Goal: Task Accomplishment & Management: Manage account settings

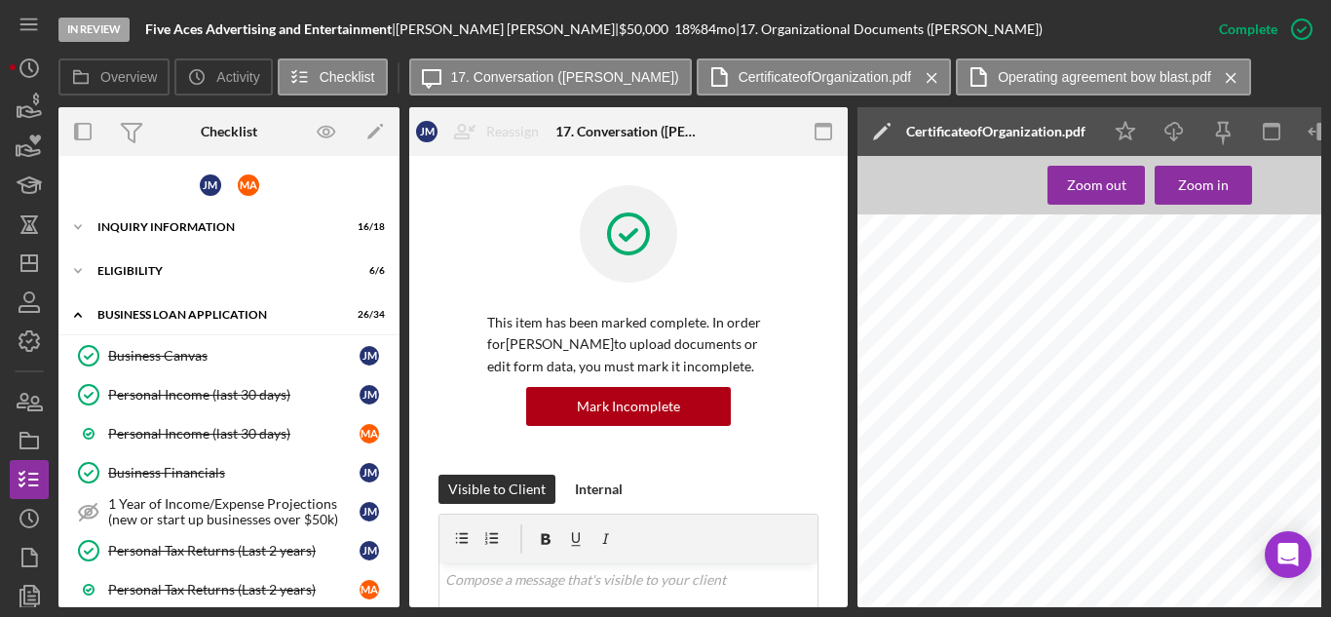
scroll to position [6823, 0]
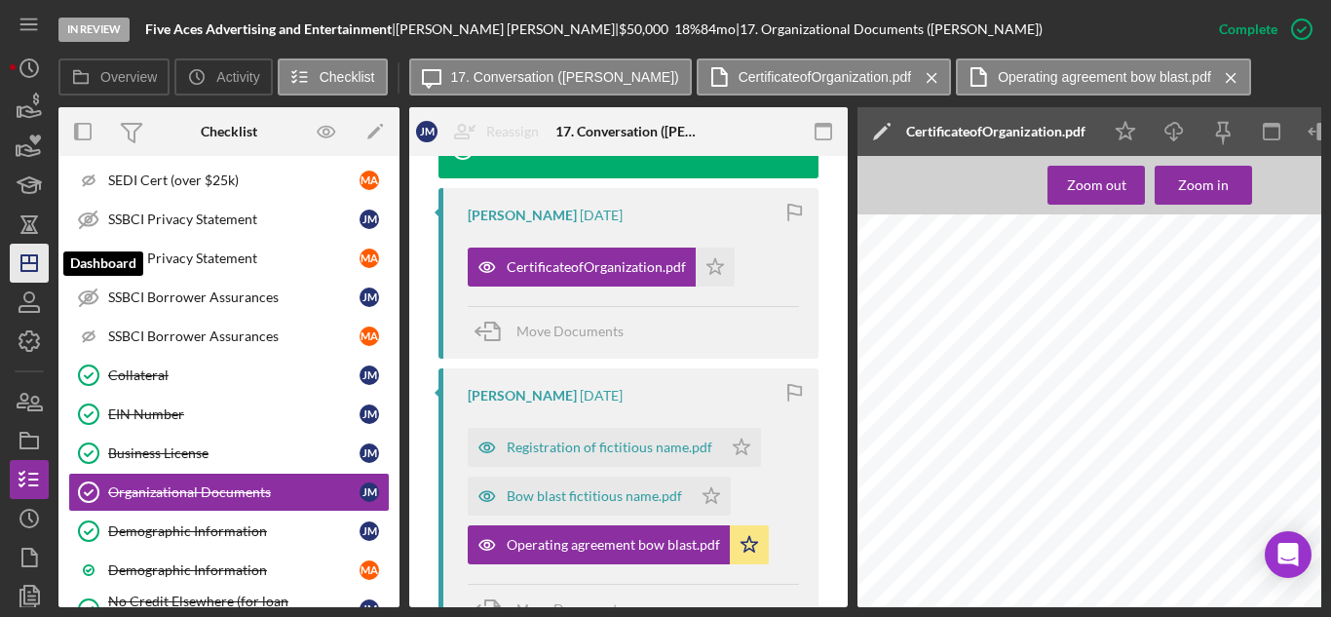
click at [19, 252] on icon "Icon/Dashboard" at bounding box center [29, 263] width 49 height 49
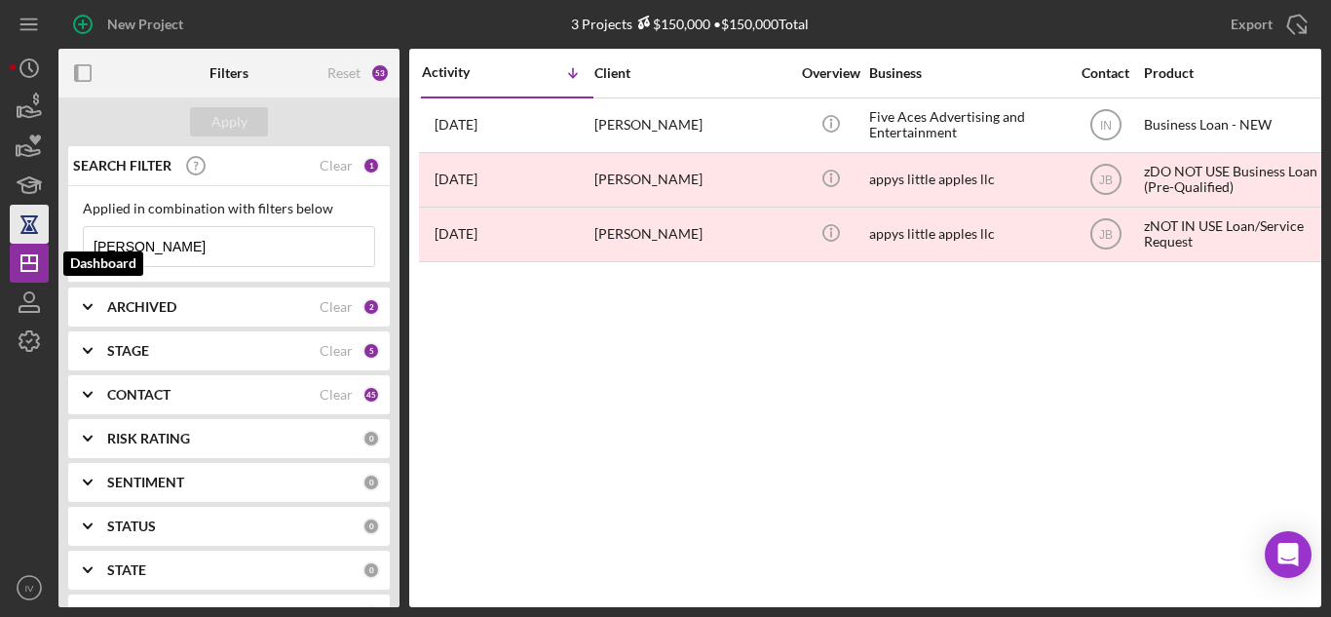
drag, startPoint x: 183, startPoint y: 249, endPoint x: 35, endPoint y: 238, distance: 148.5
click at [35, 247] on div "New Project 3 Projects $150,000 • $150,000 Total [PERSON_NAME] Export Icon/Expo…" at bounding box center [666, 303] width 1312 height 607
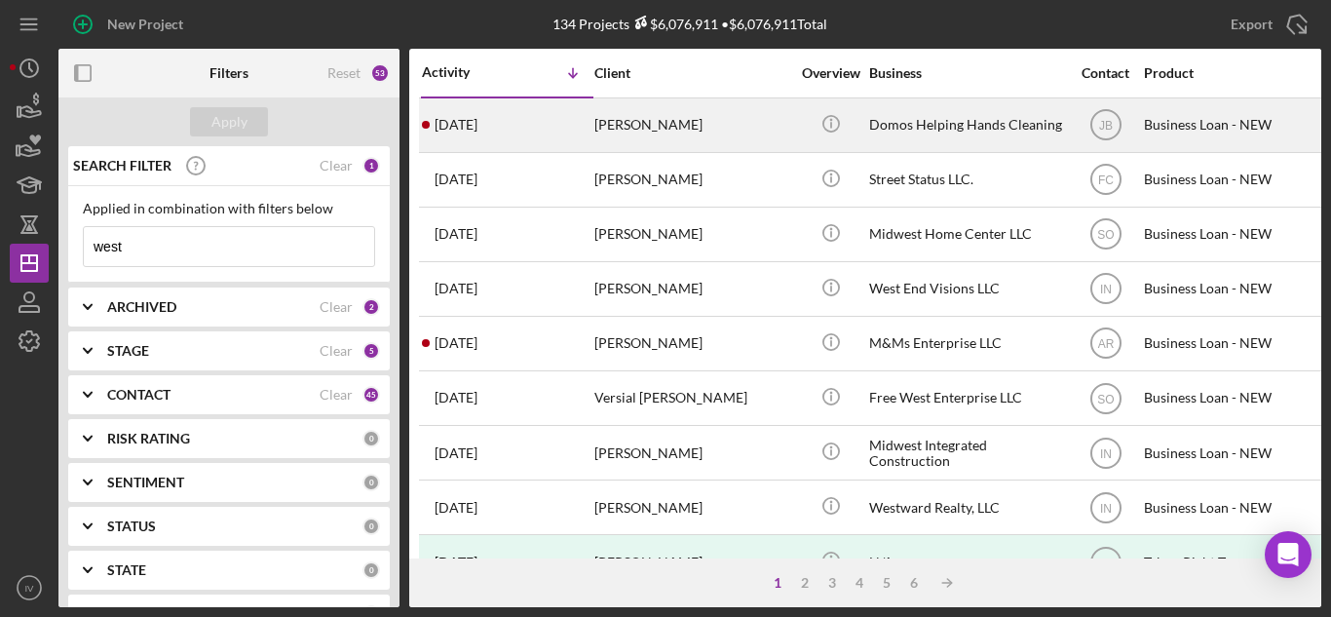
type input "west"
click at [668, 133] on div "[PERSON_NAME]" at bounding box center [692, 125] width 195 height 52
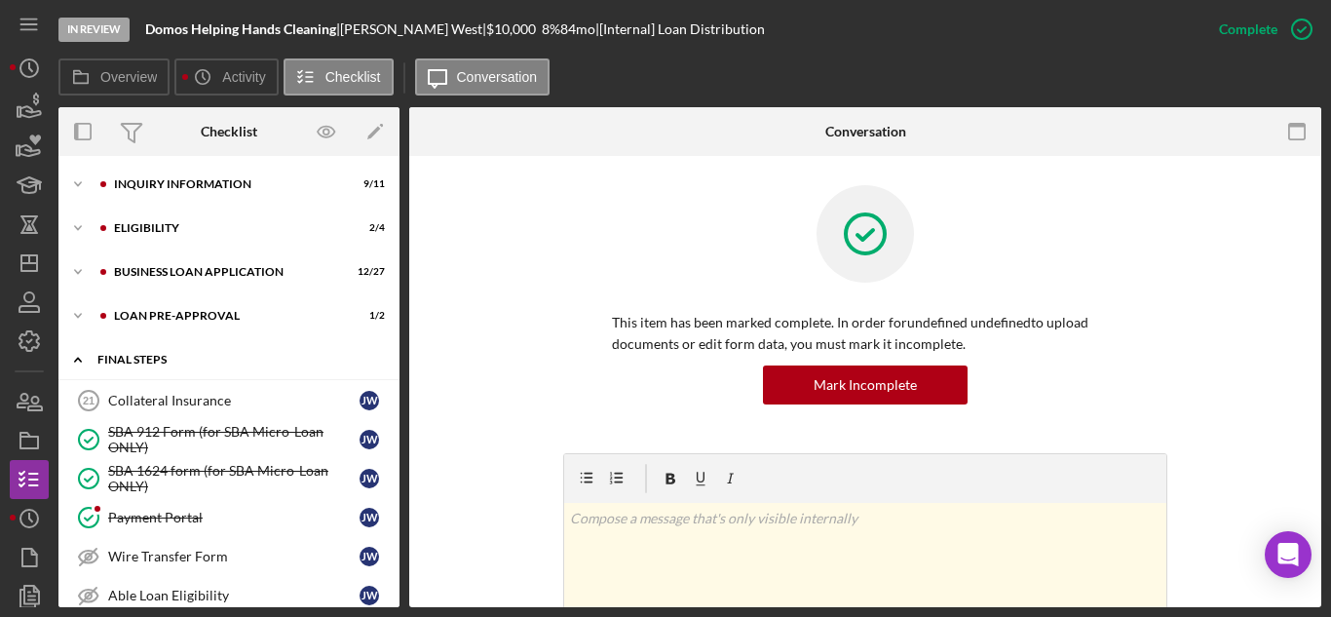
click at [95, 353] on icon "Icon/Expander" at bounding box center [77, 359] width 39 height 39
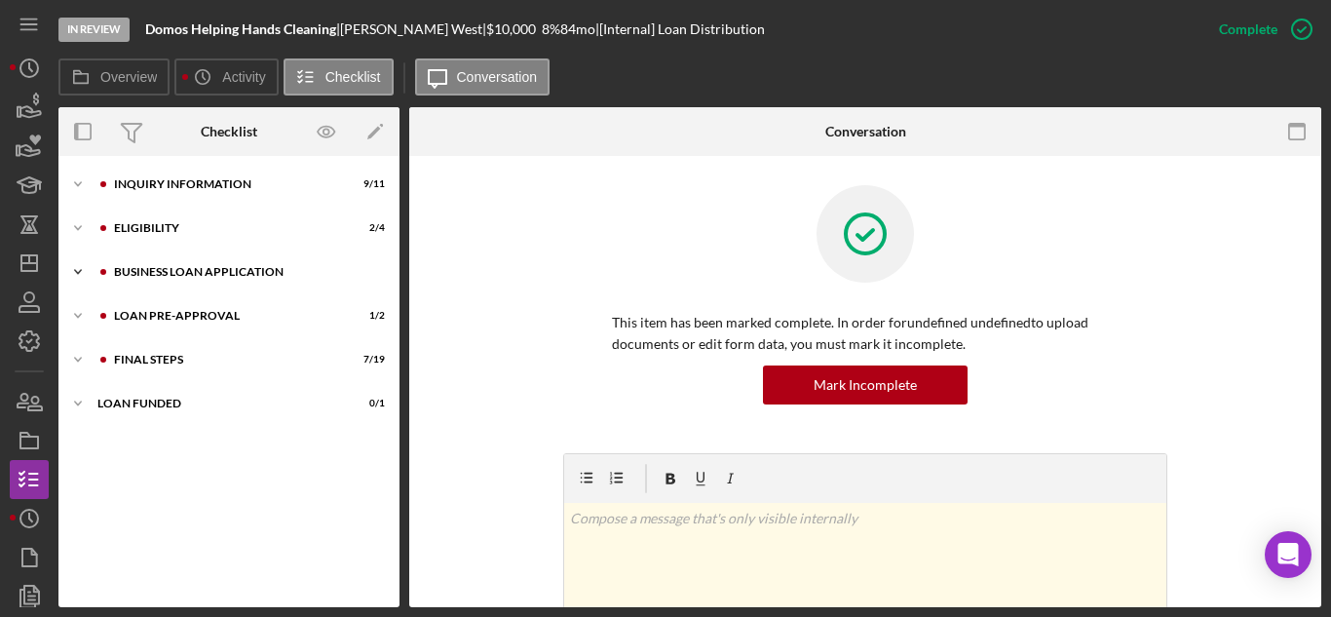
click at [146, 287] on div "Icon/Expander BUSINESS LOAN APPLICATION 12 / 27" at bounding box center [228, 271] width 341 height 39
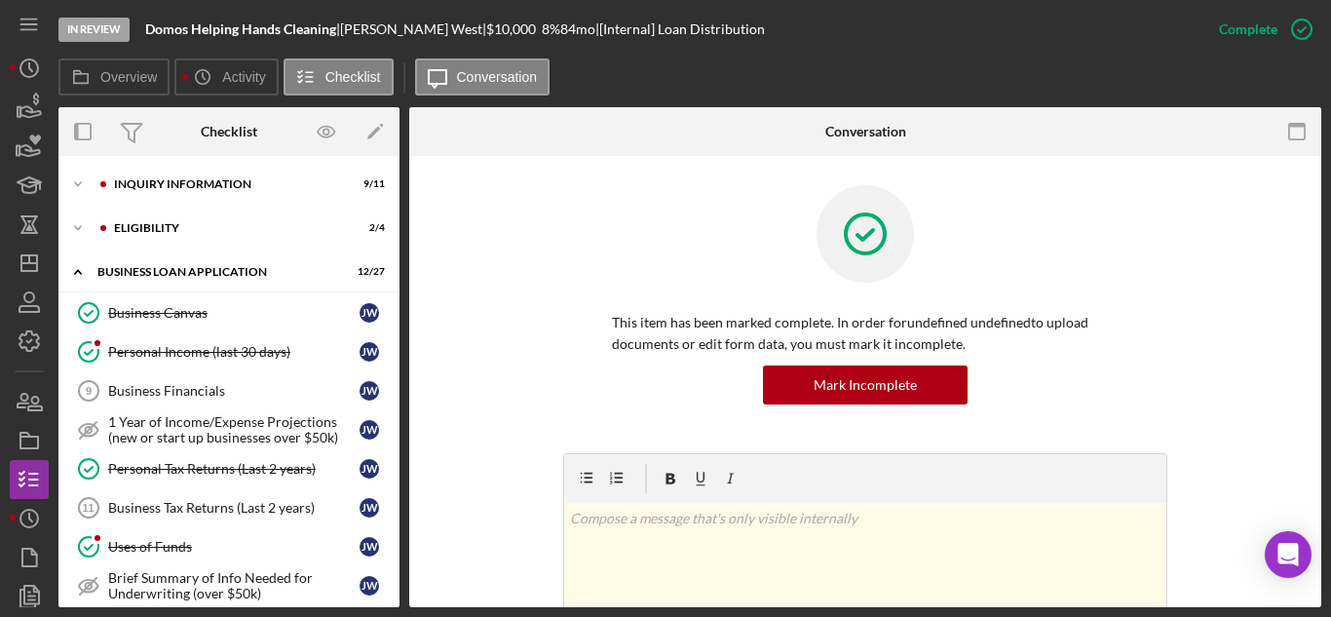
scroll to position [487, 0]
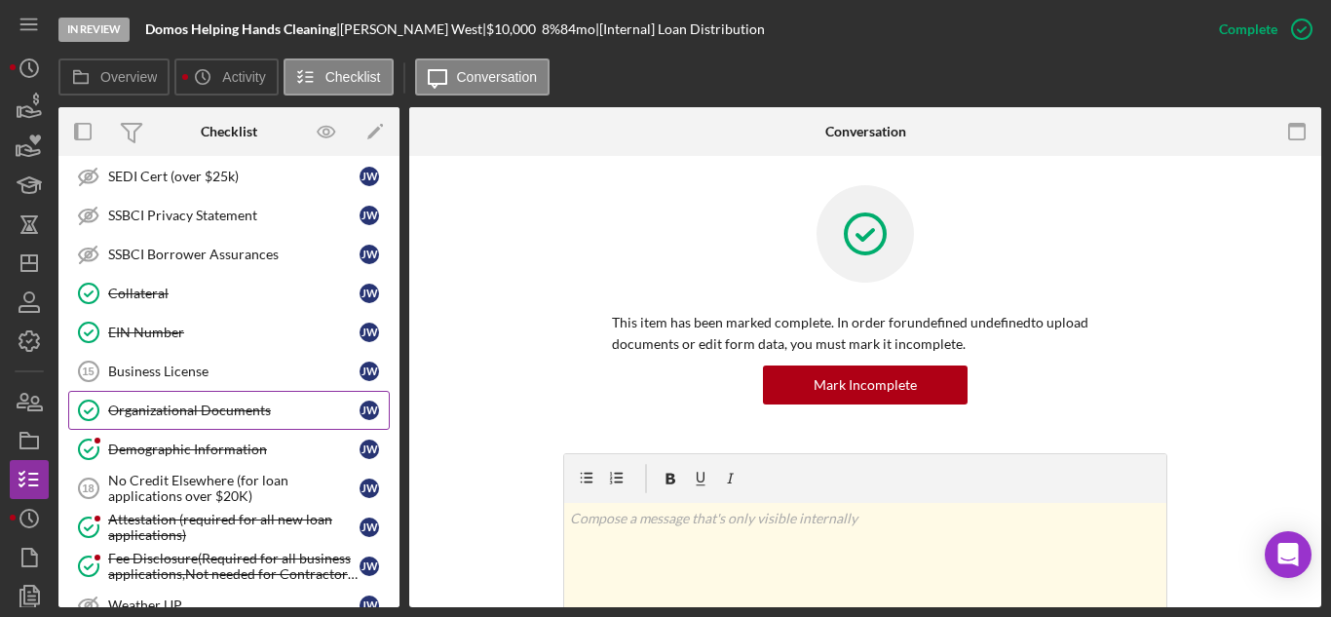
click at [272, 420] on link "Organizational Documents Organizational Documents [PERSON_NAME]" at bounding box center [229, 410] width 322 height 39
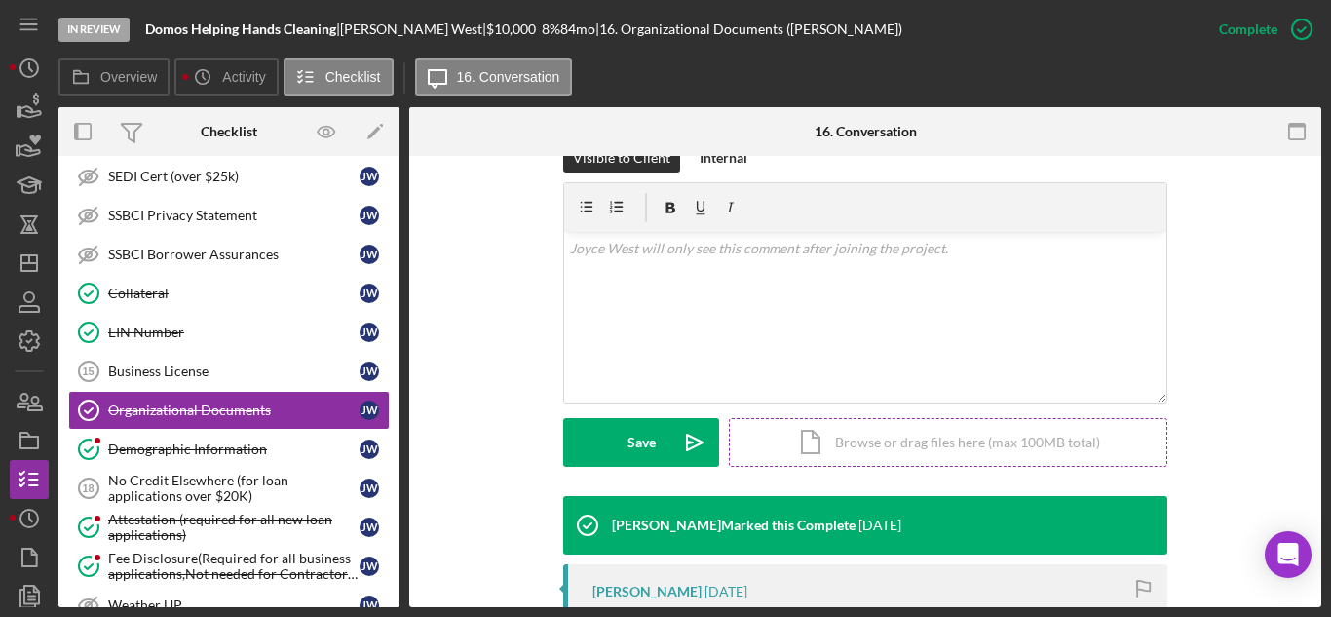
scroll to position [611, 0]
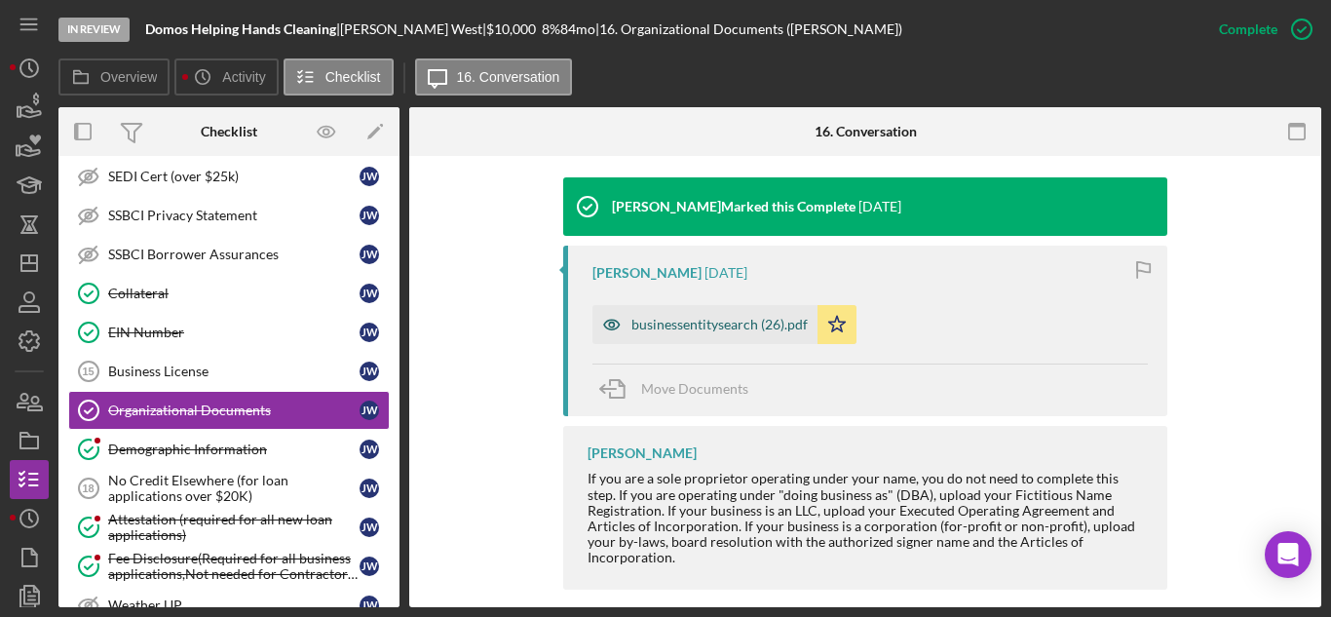
click at [720, 317] on div "businessentitysearch (26).pdf" at bounding box center [720, 325] width 176 height 16
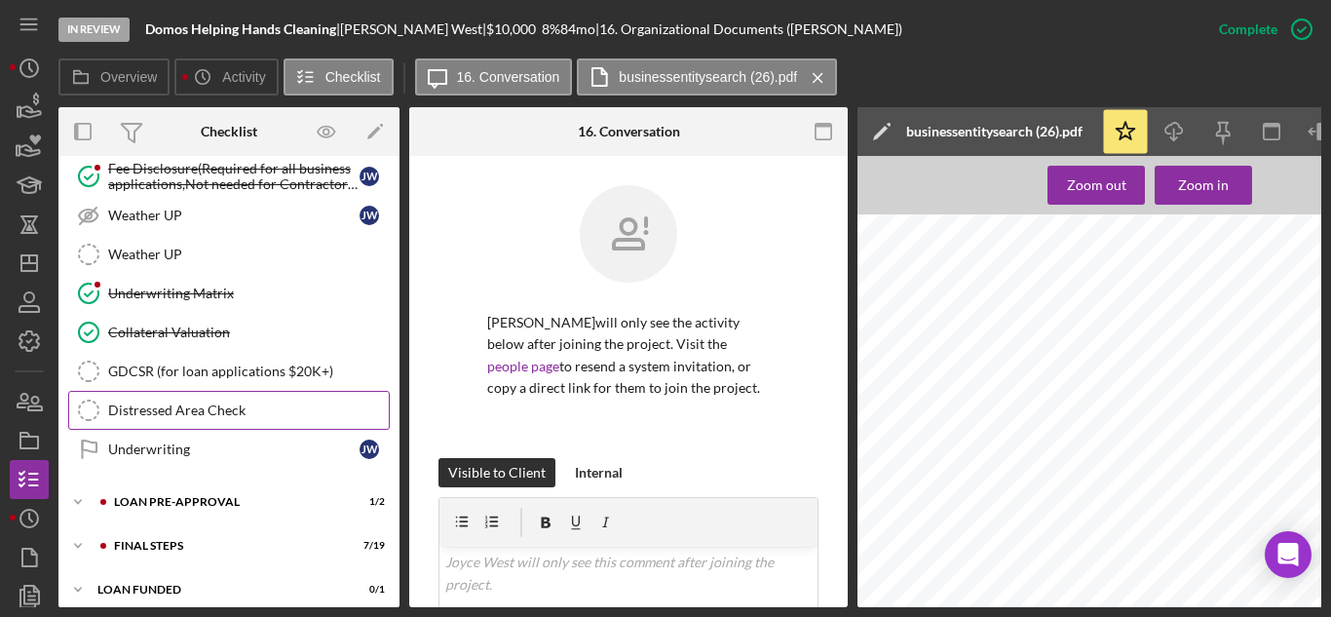
scroll to position [896, 0]
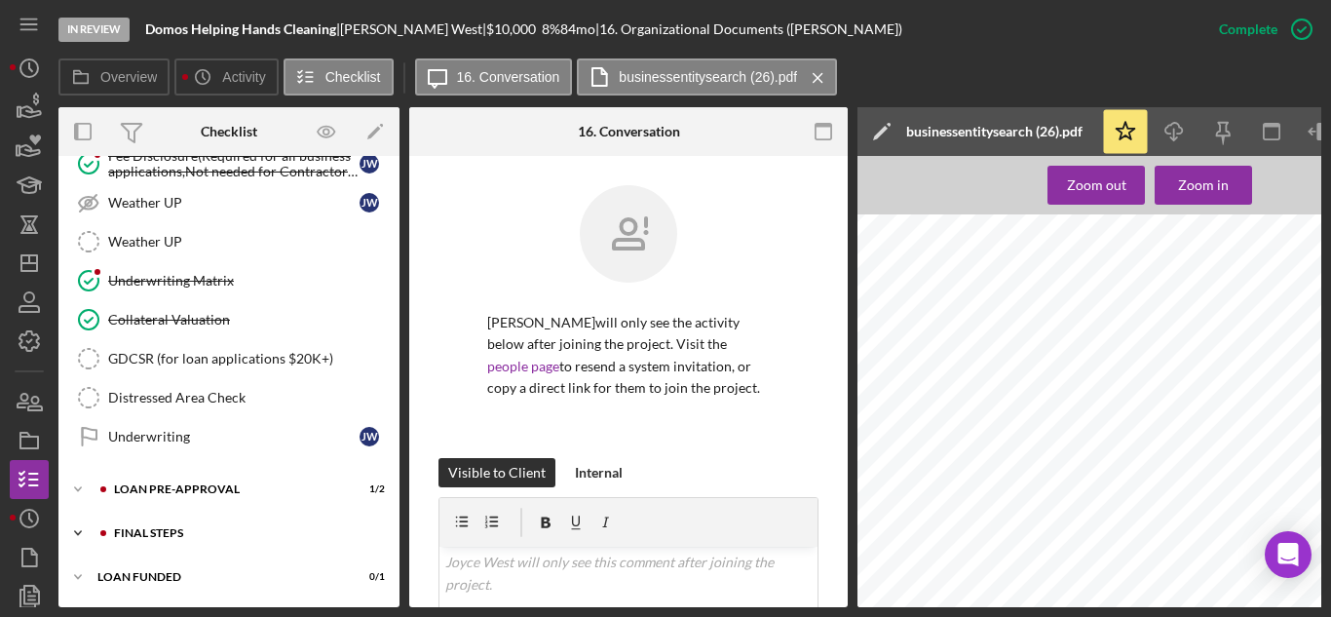
click at [121, 527] on div "FINAL STEPS" at bounding box center [244, 533] width 261 height 12
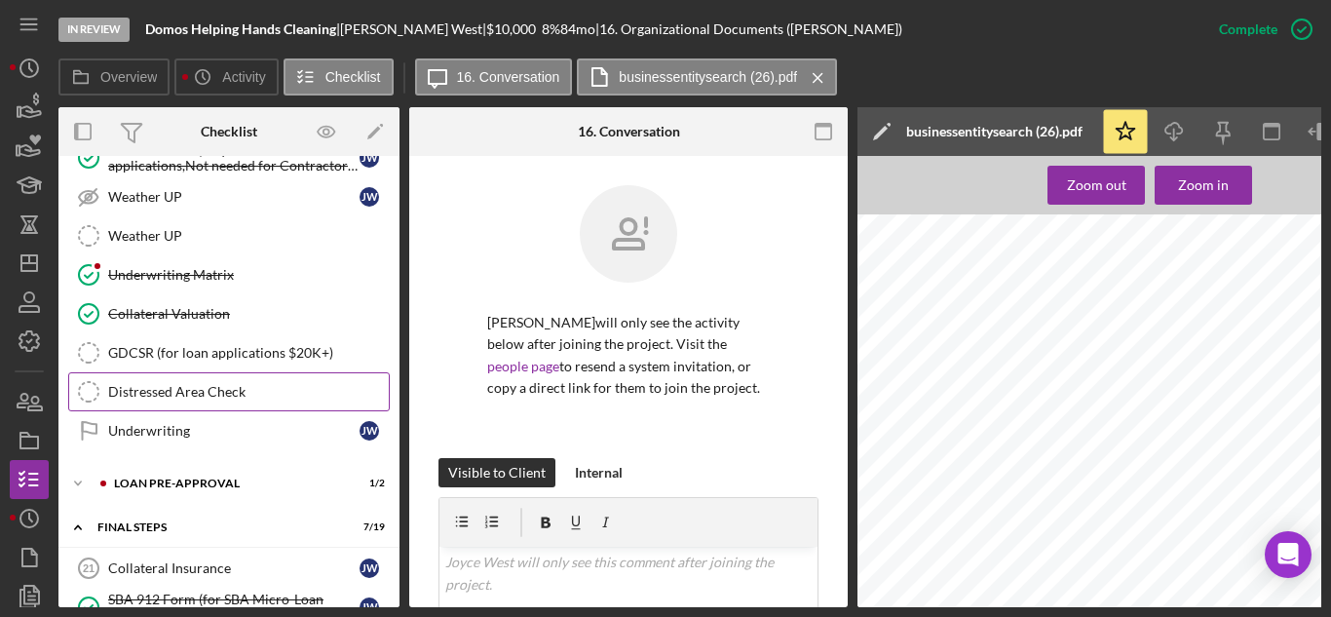
scroll to position [506, 0]
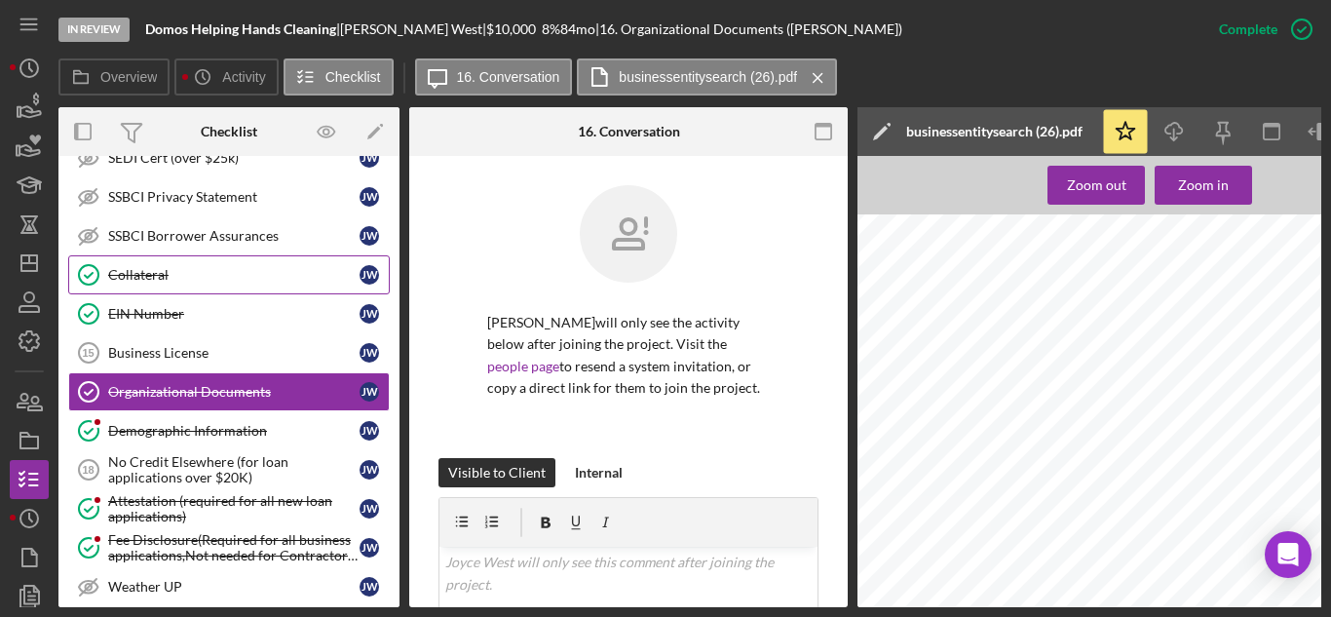
click at [182, 263] on link "Collateral Collateral [PERSON_NAME]" at bounding box center [229, 274] width 322 height 39
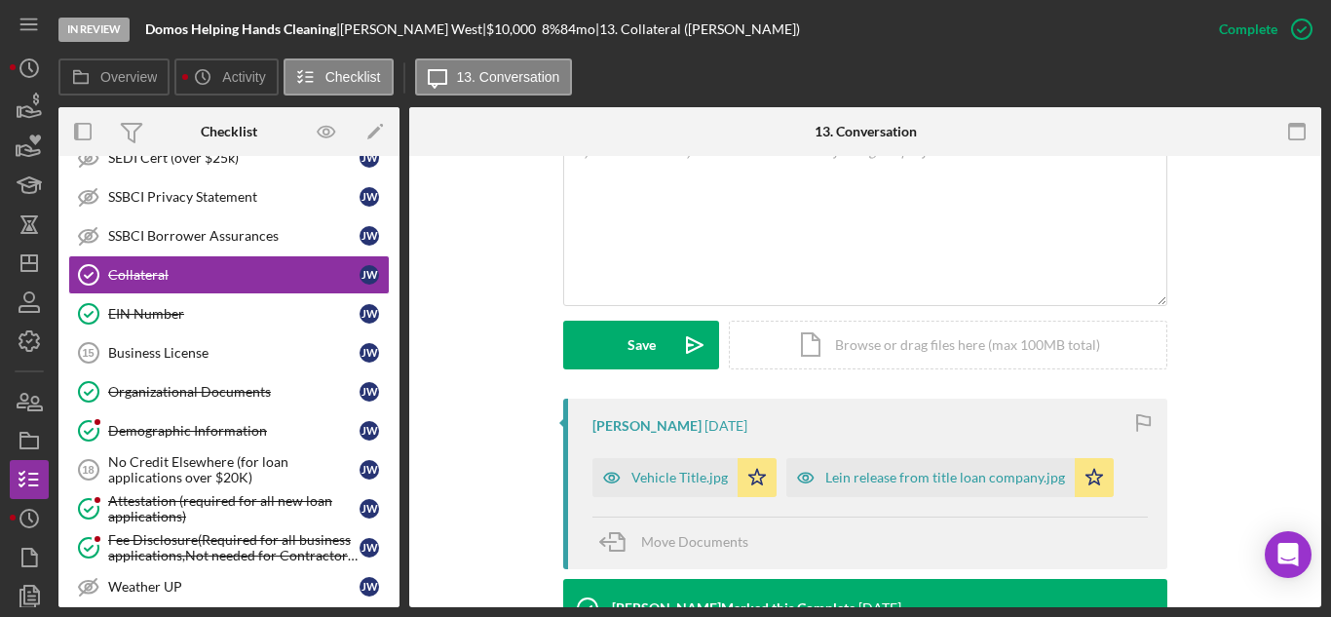
scroll to position [487, 0]
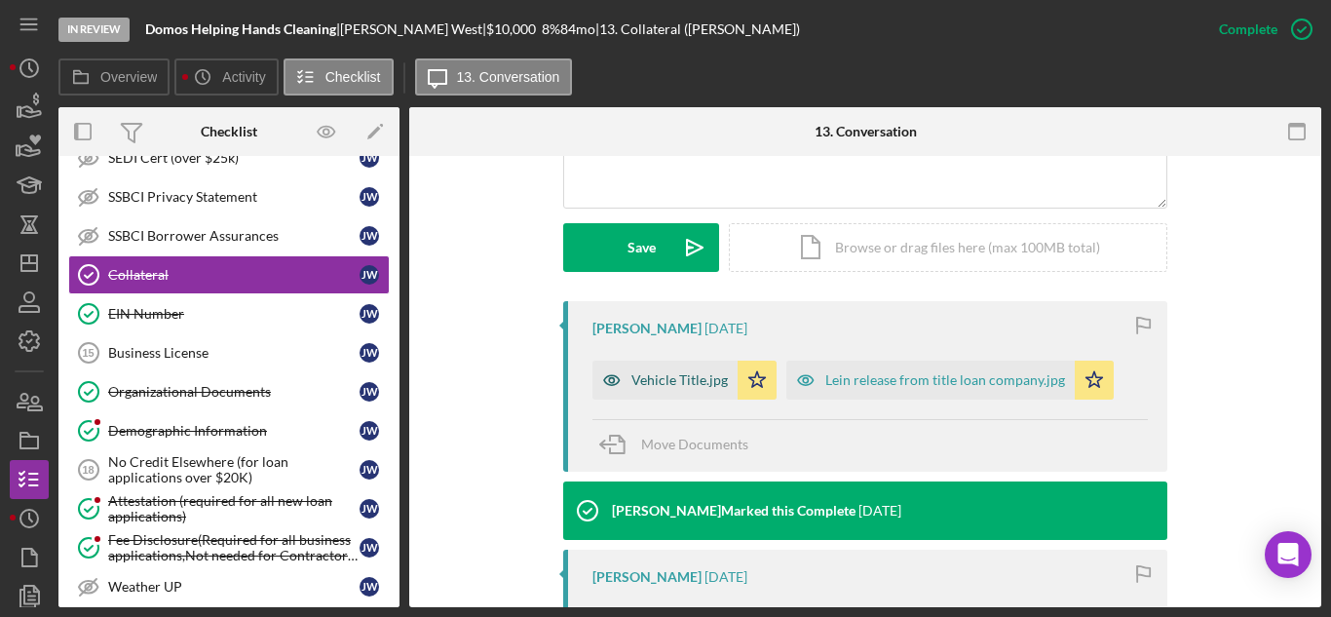
click at [678, 372] on div "Vehicle Title.jpg" at bounding box center [680, 380] width 96 height 16
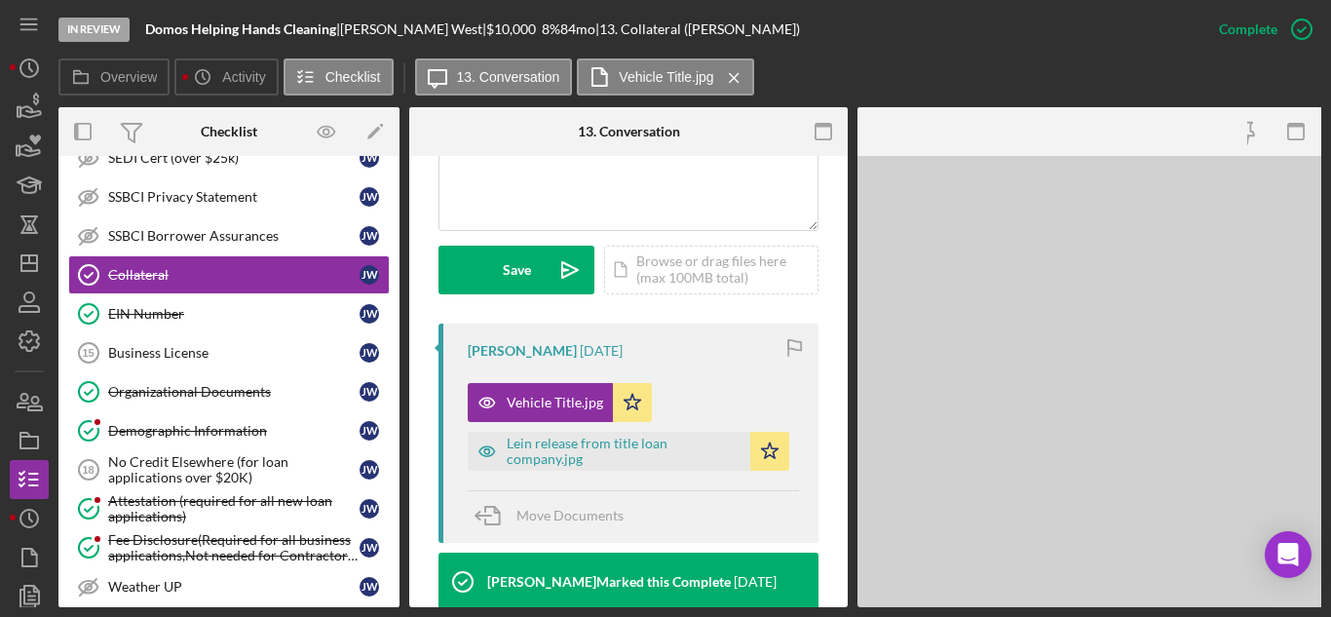
scroll to position [531, 0]
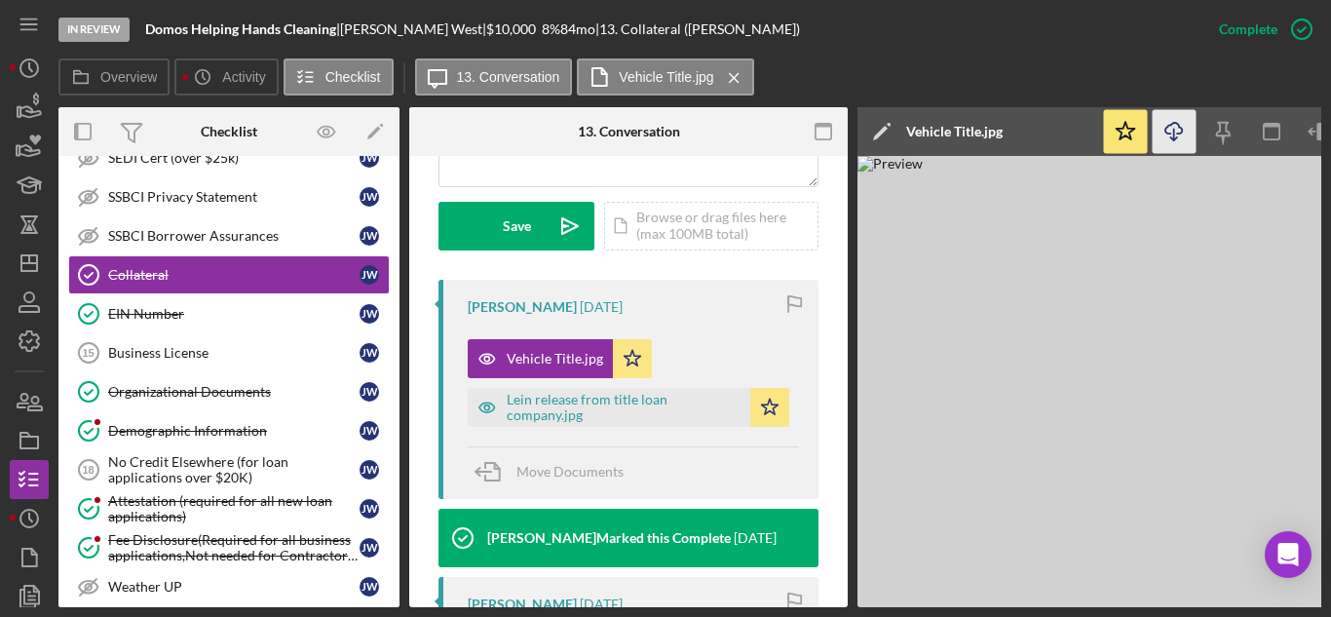
click at [1168, 133] on icon "Icon/Download" at bounding box center [1175, 132] width 44 height 44
